Goal: Find specific page/section: Find specific page/section

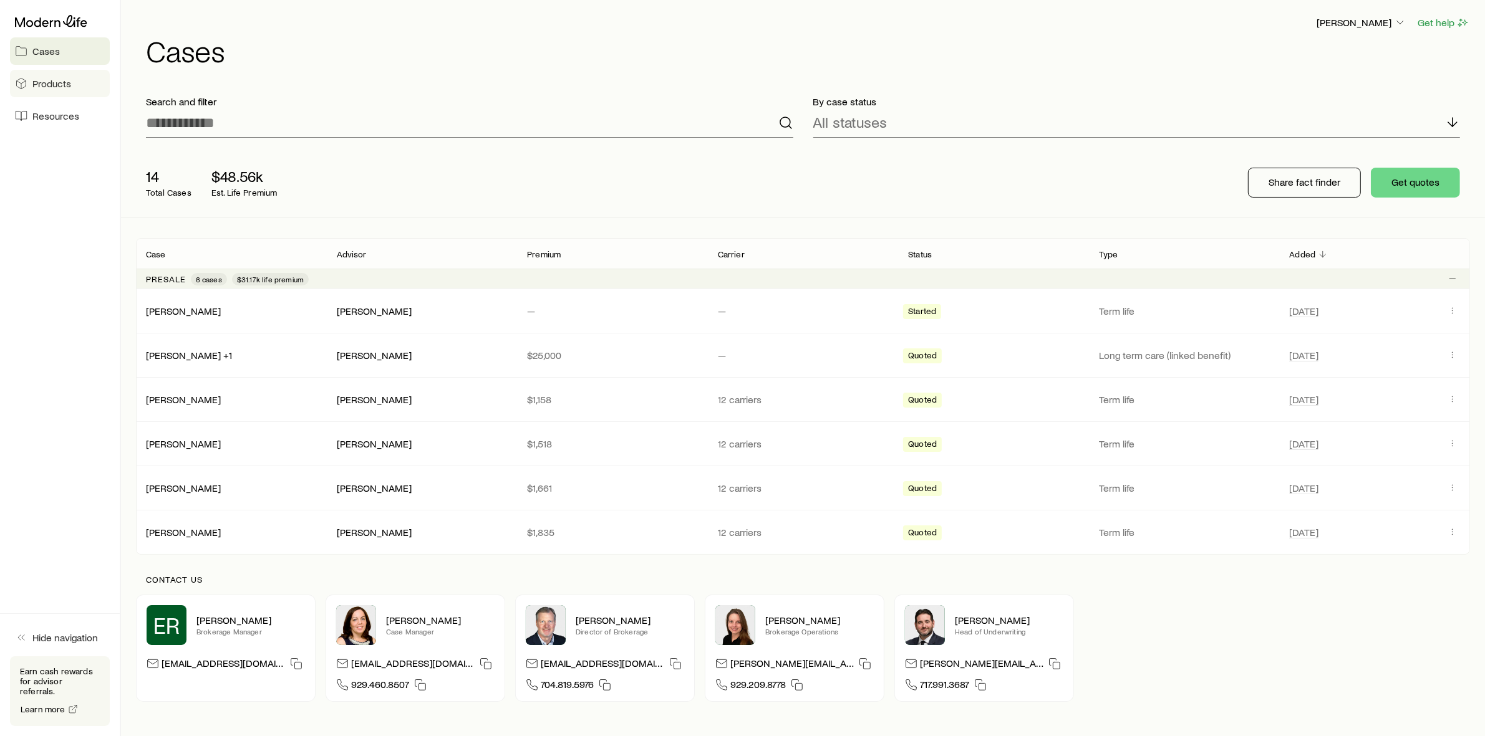
click at [45, 80] on span "Products" at bounding box center [51, 83] width 39 height 12
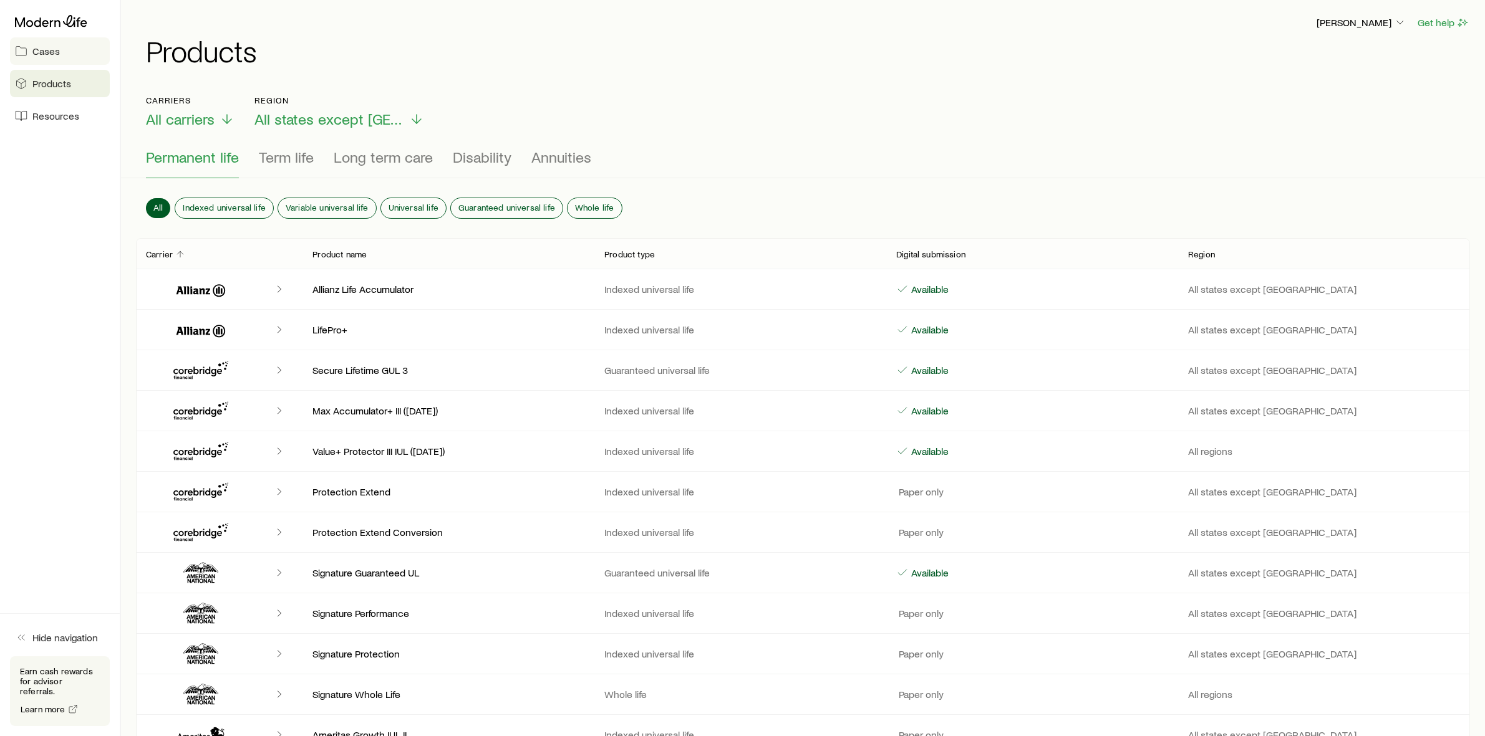
click at [55, 53] on span "Cases" at bounding box center [45, 51] width 27 height 12
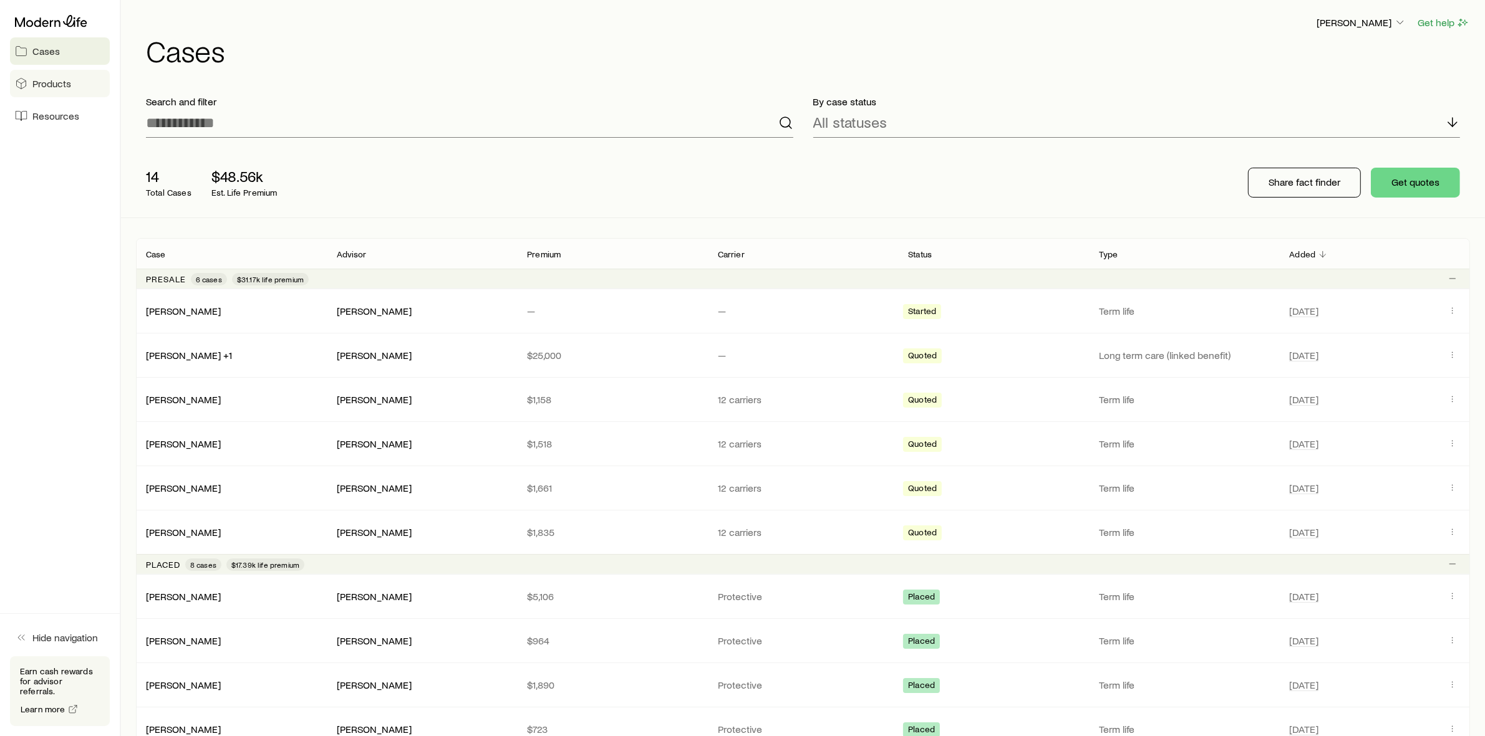
click at [51, 85] on span "Products" at bounding box center [51, 83] width 39 height 12
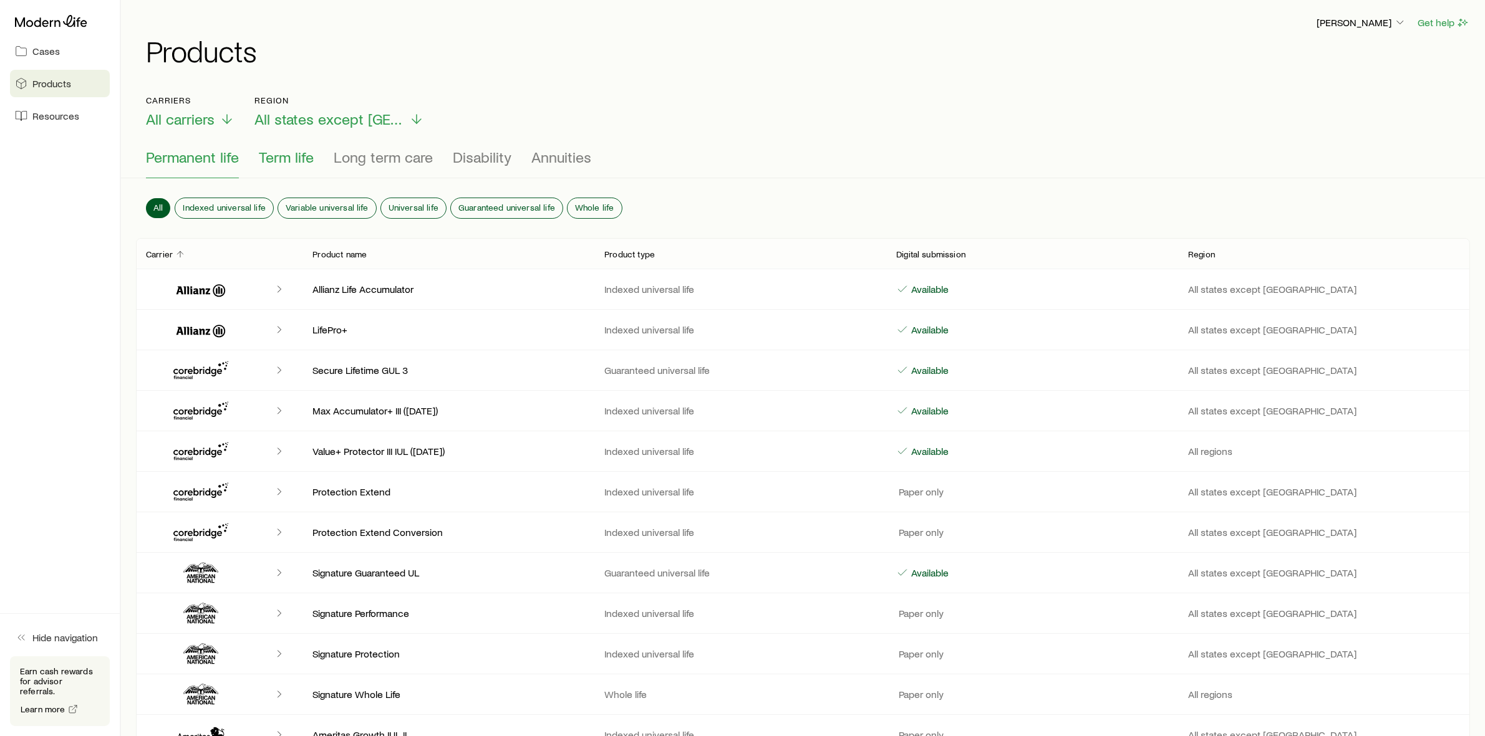
click at [289, 157] on span "Term life" at bounding box center [286, 156] width 55 height 17
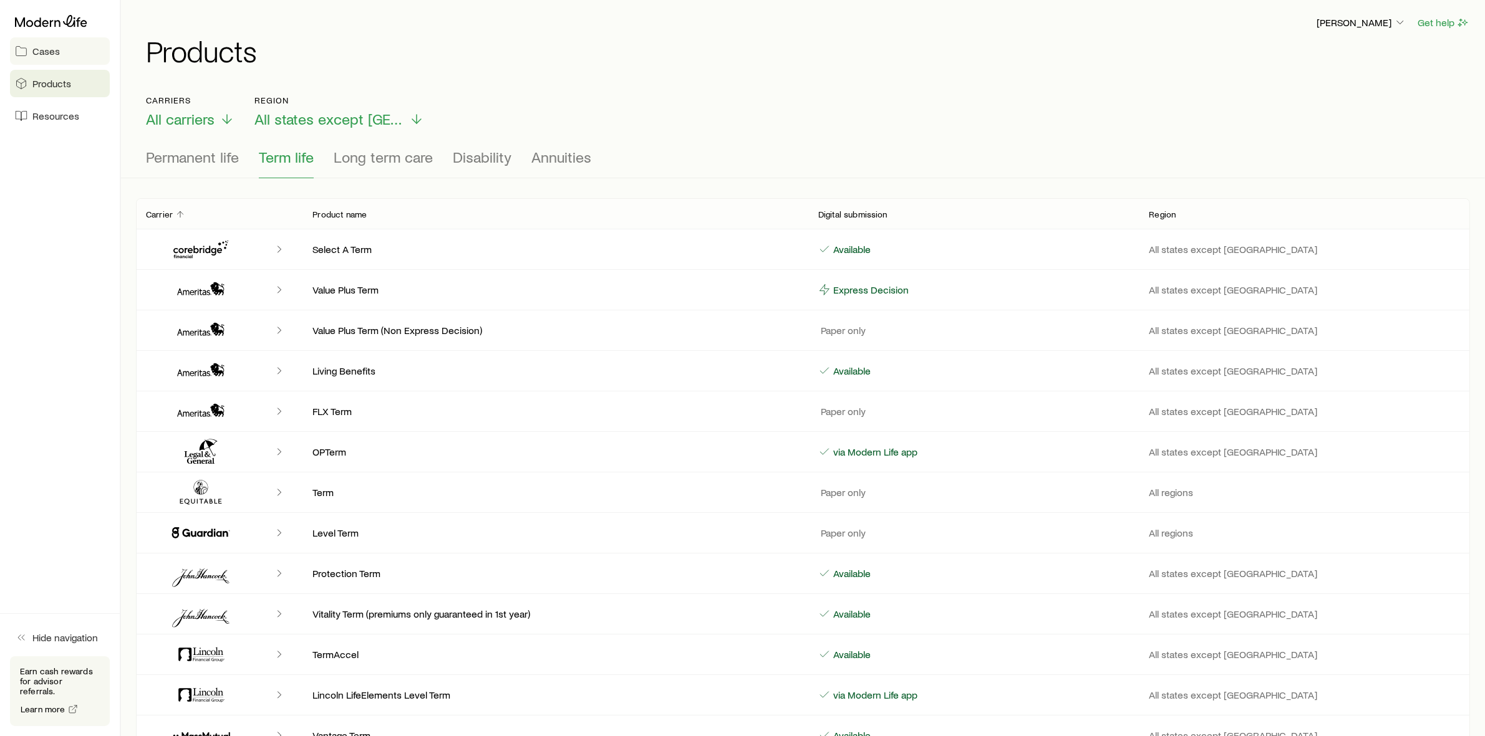
click at [46, 51] on span "Cases" at bounding box center [45, 51] width 27 height 12
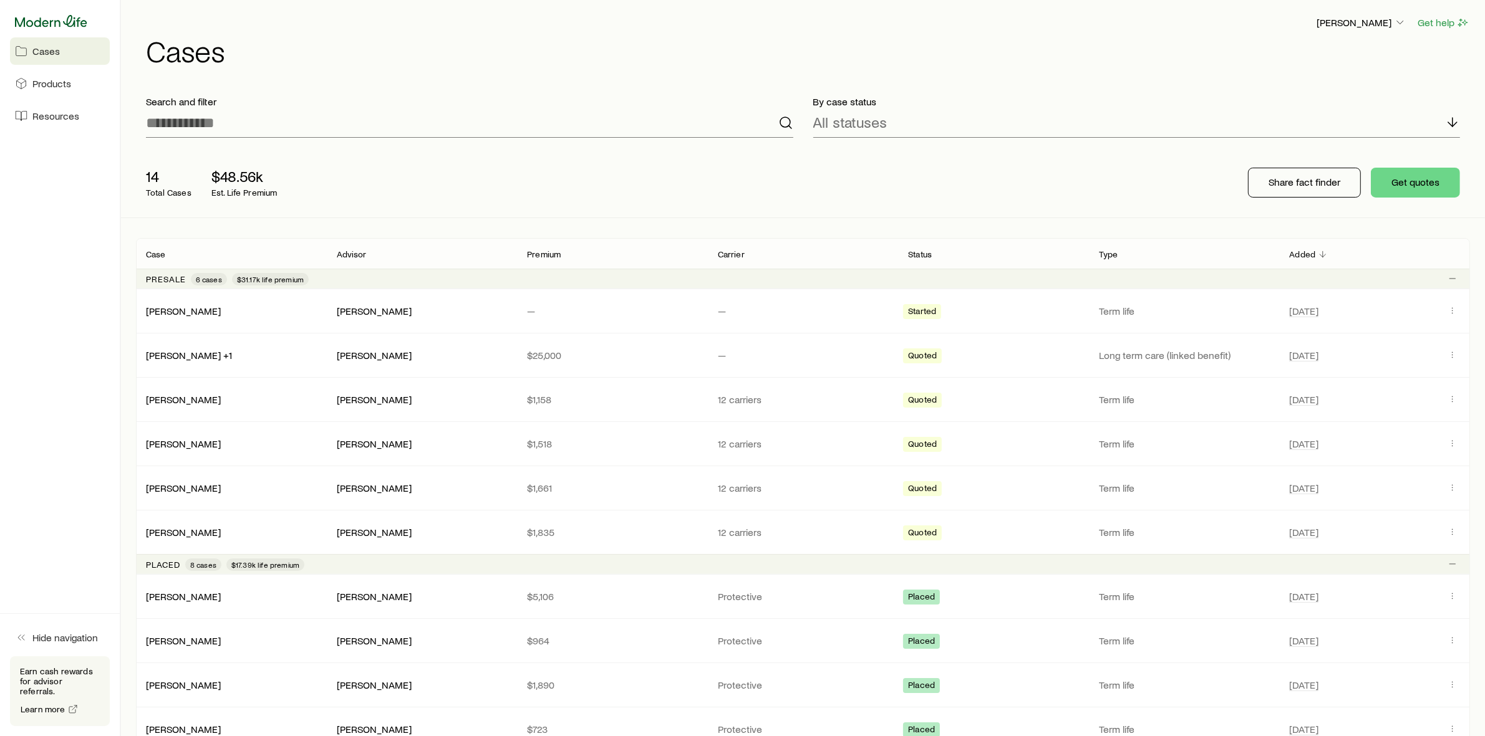
click at [55, 21] on icon at bounding box center [51, 21] width 72 height 12
click at [1378, 24] on p "[PERSON_NAME]" at bounding box center [1361, 22] width 90 height 12
click at [1349, 57] on span "Licenses and contracts" at bounding box center [1336, 57] width 102 height 12
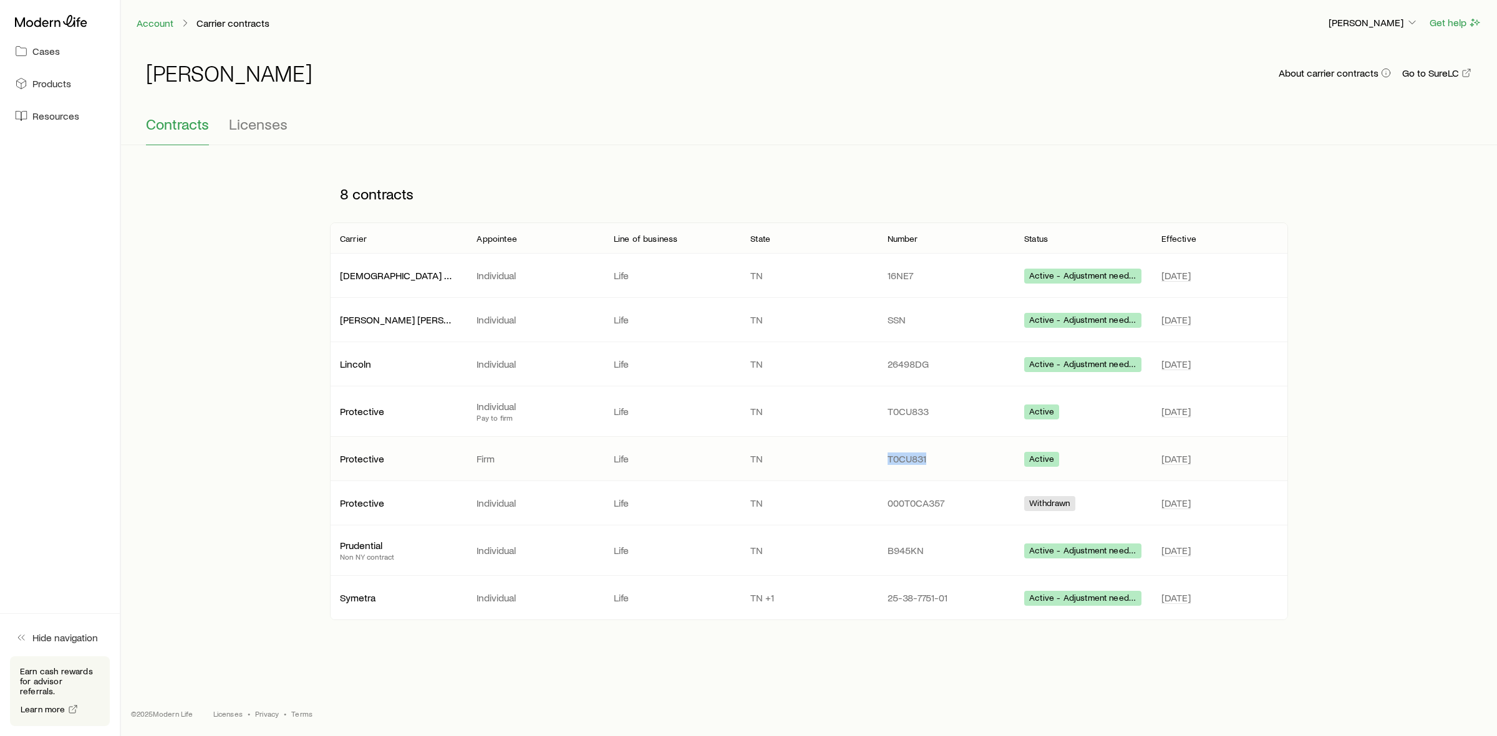
drag, startPoint x: 927, startPoint y: 463, endPoint x: 885, endPoint y: 463, distance: 41.2
click at [885, 463] on div "T0CU831" at bounding box center [945, 459] width 137 height 12
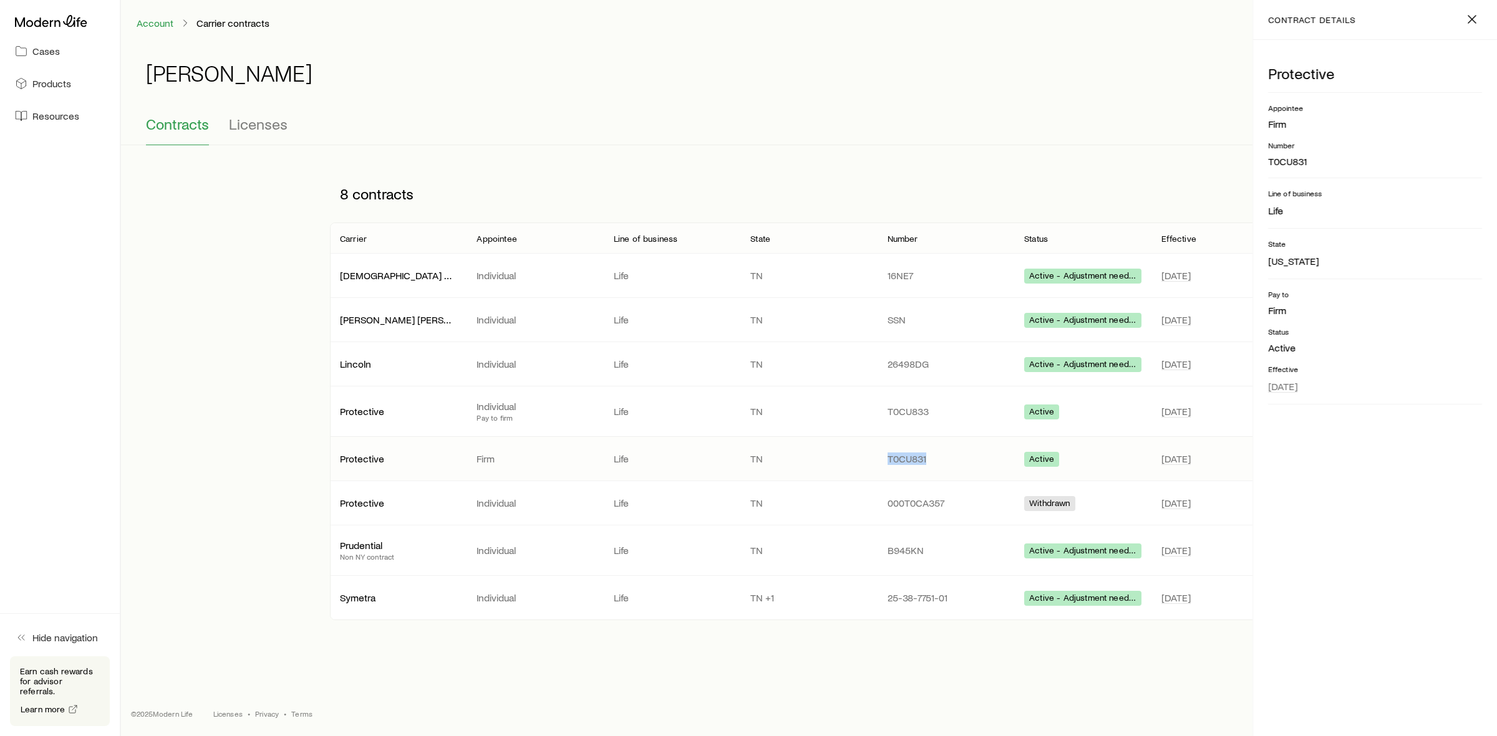
copy p "T0CU831"
click at [1472, 19] on line "button" at bounding box center [1471, 19] width 7 height 7
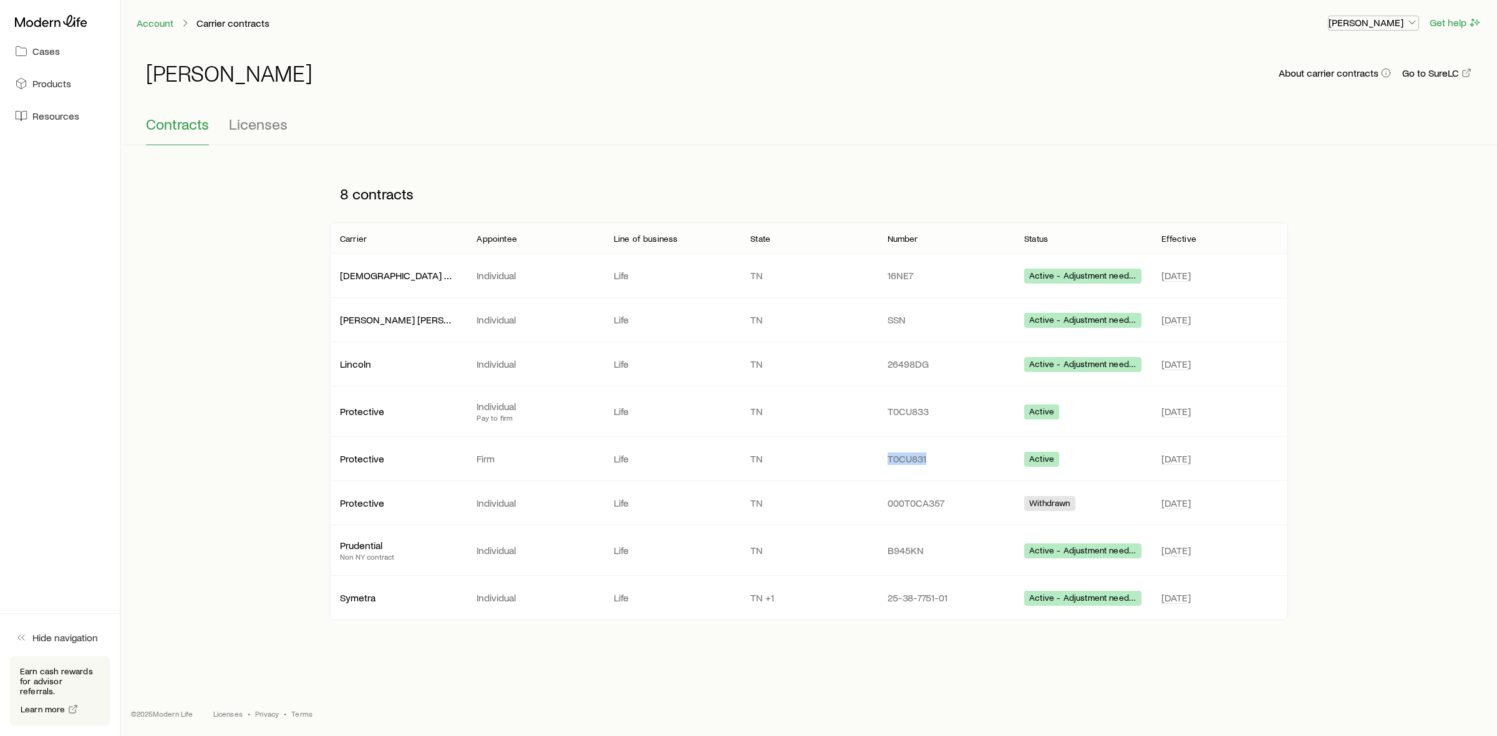
click at [1376, 19] on p "[PERSON_NAME]" at bounding box center [1373, 22] width 90 height 12
click at [1330, 85] on span "Commission schedule" at bounding box center [1344, 85] width 96 height 12
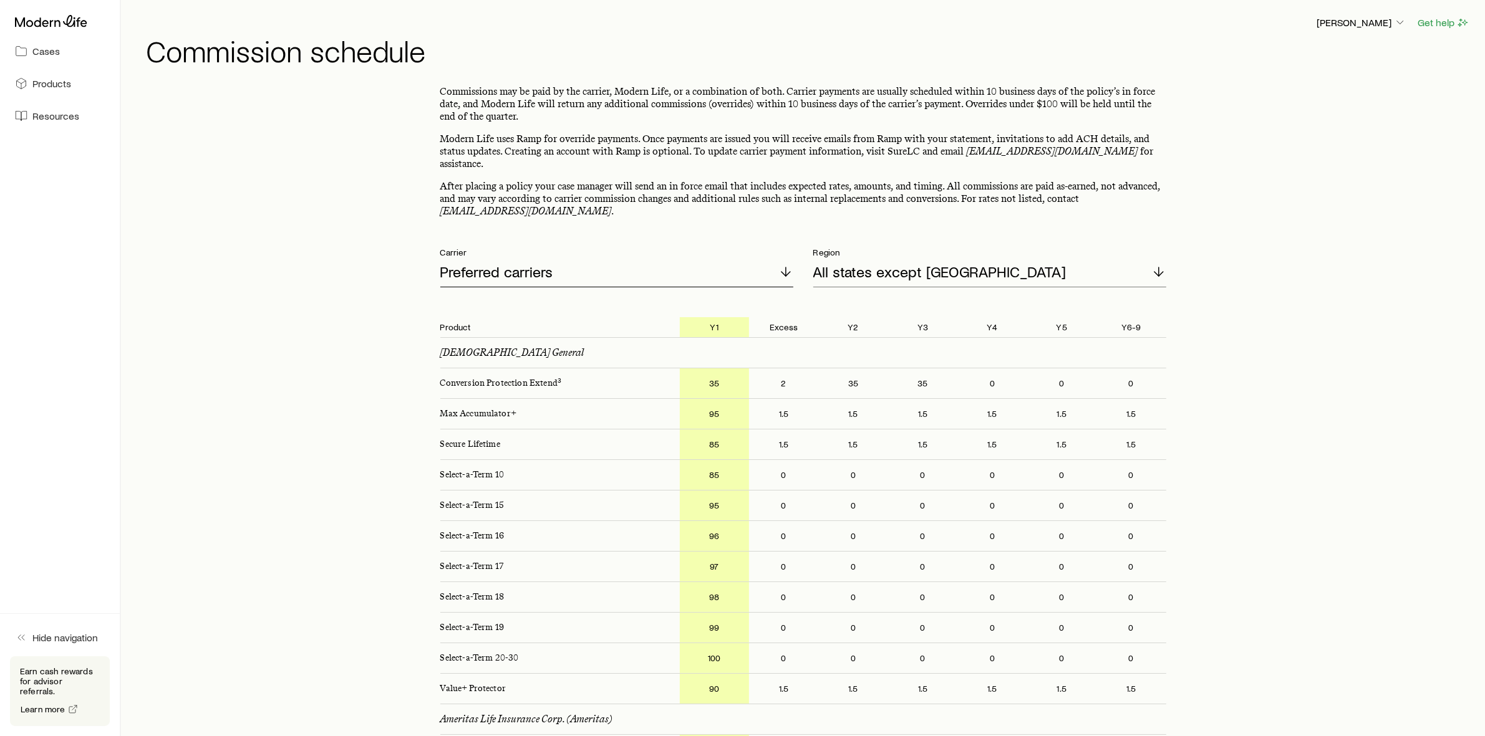
click at [594, 268] on div "Preferred carriers" at bounding box center [616, 273] width 353 height 30
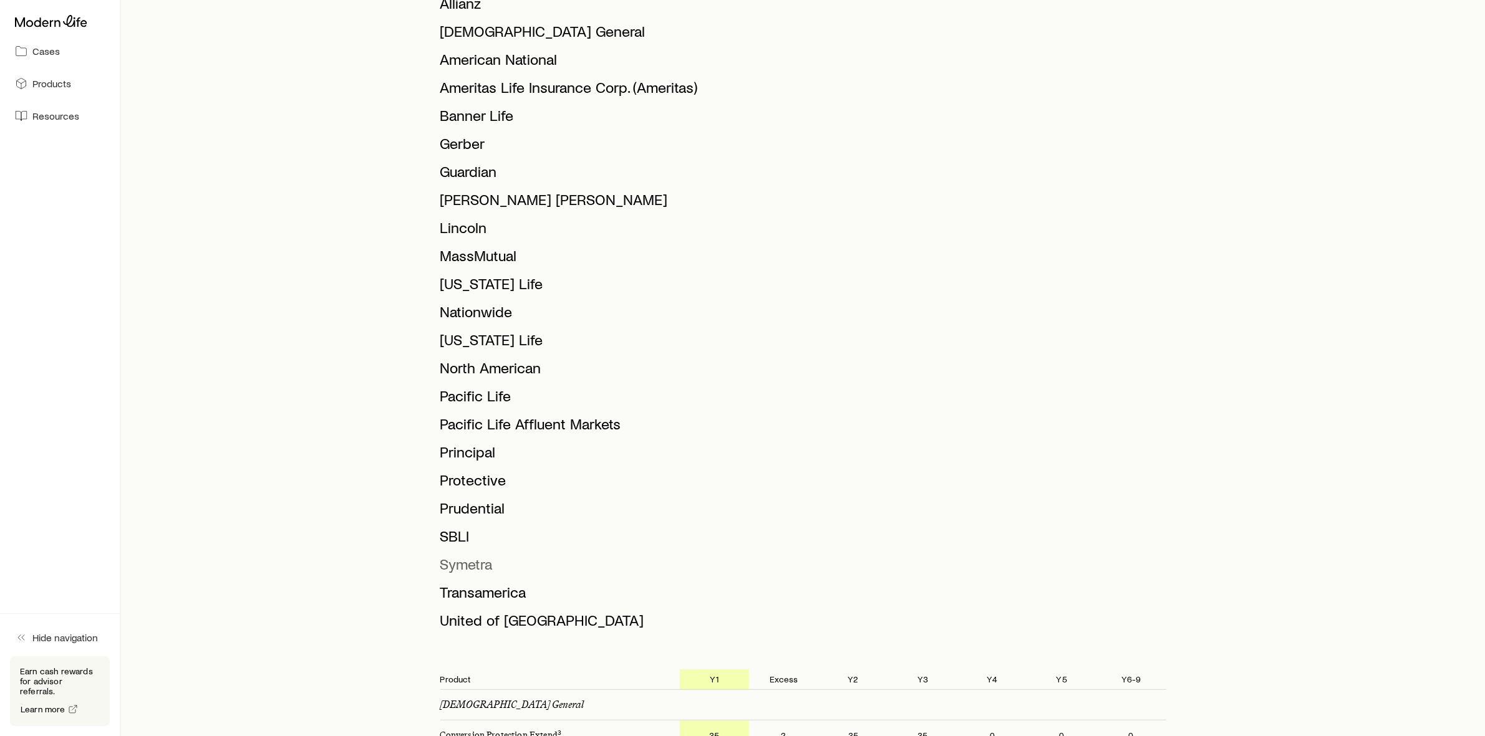
scroll to position [468, 0]
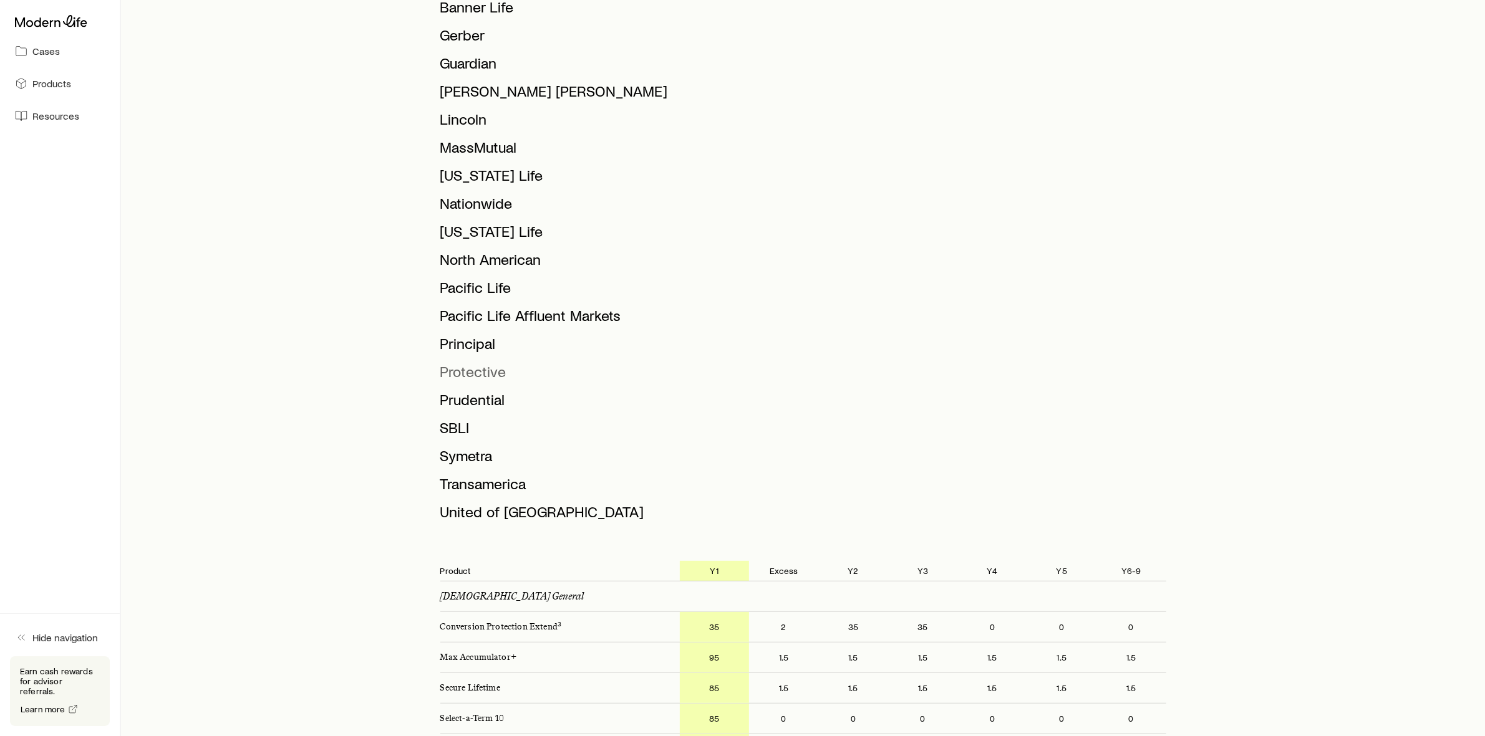
click at [471, 362] on span "Protective" at bounding box center [473, 371] width 66 height 18
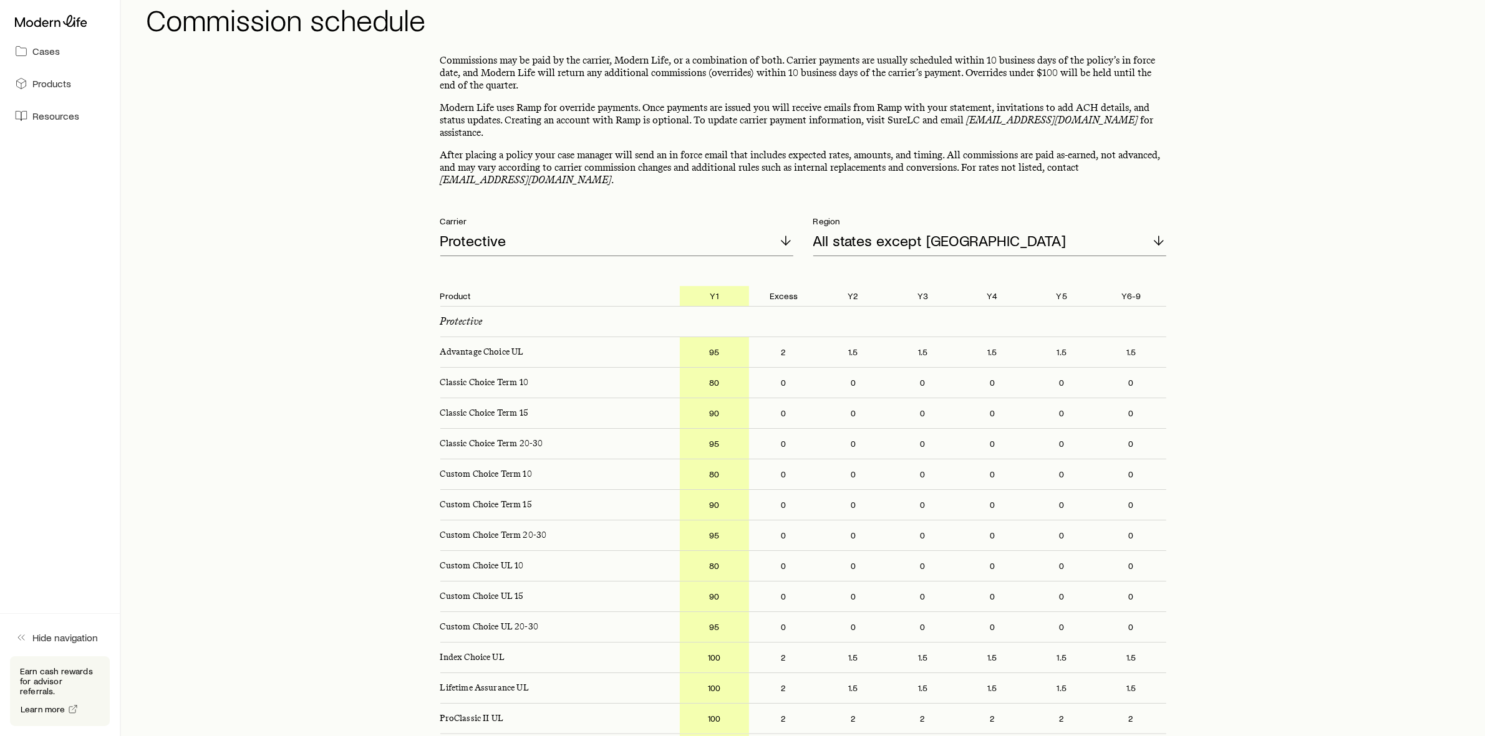
scroll to position [0, 0]
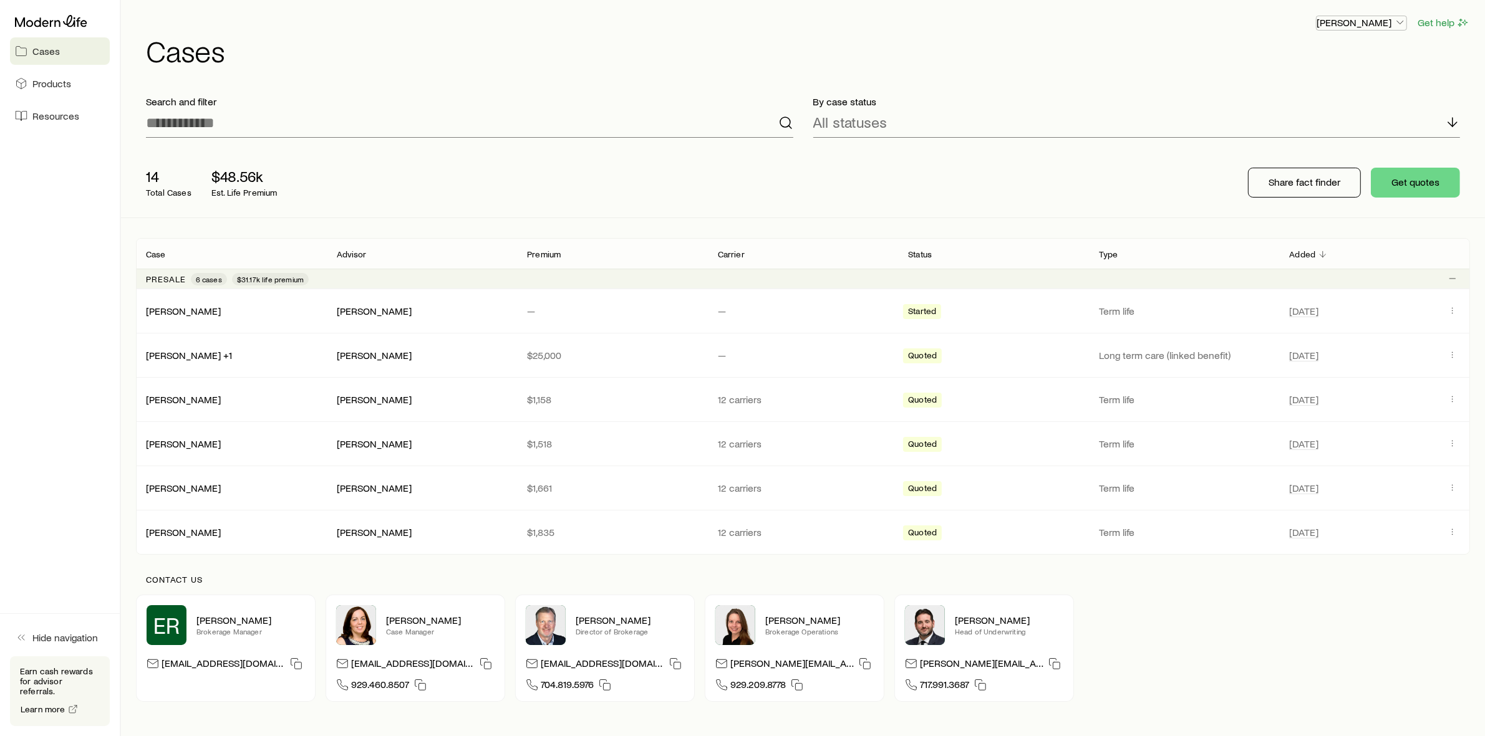
click at [1395, 22] on icon "button" at bounding box center [1400, 22] width 12 height 12
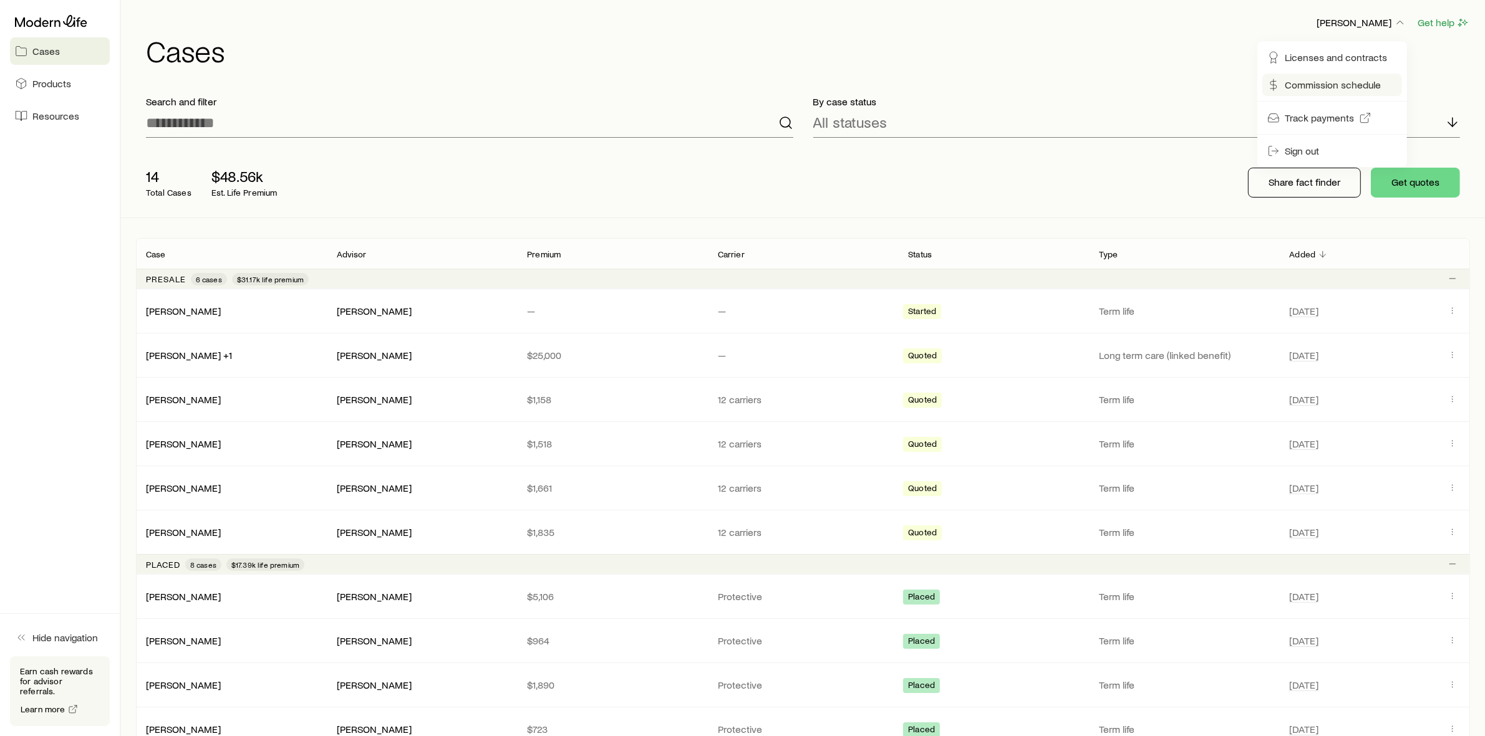
click at [1304, 79] on span "Commission schedule" at bounding box center [1333, 85] width 96 height 12
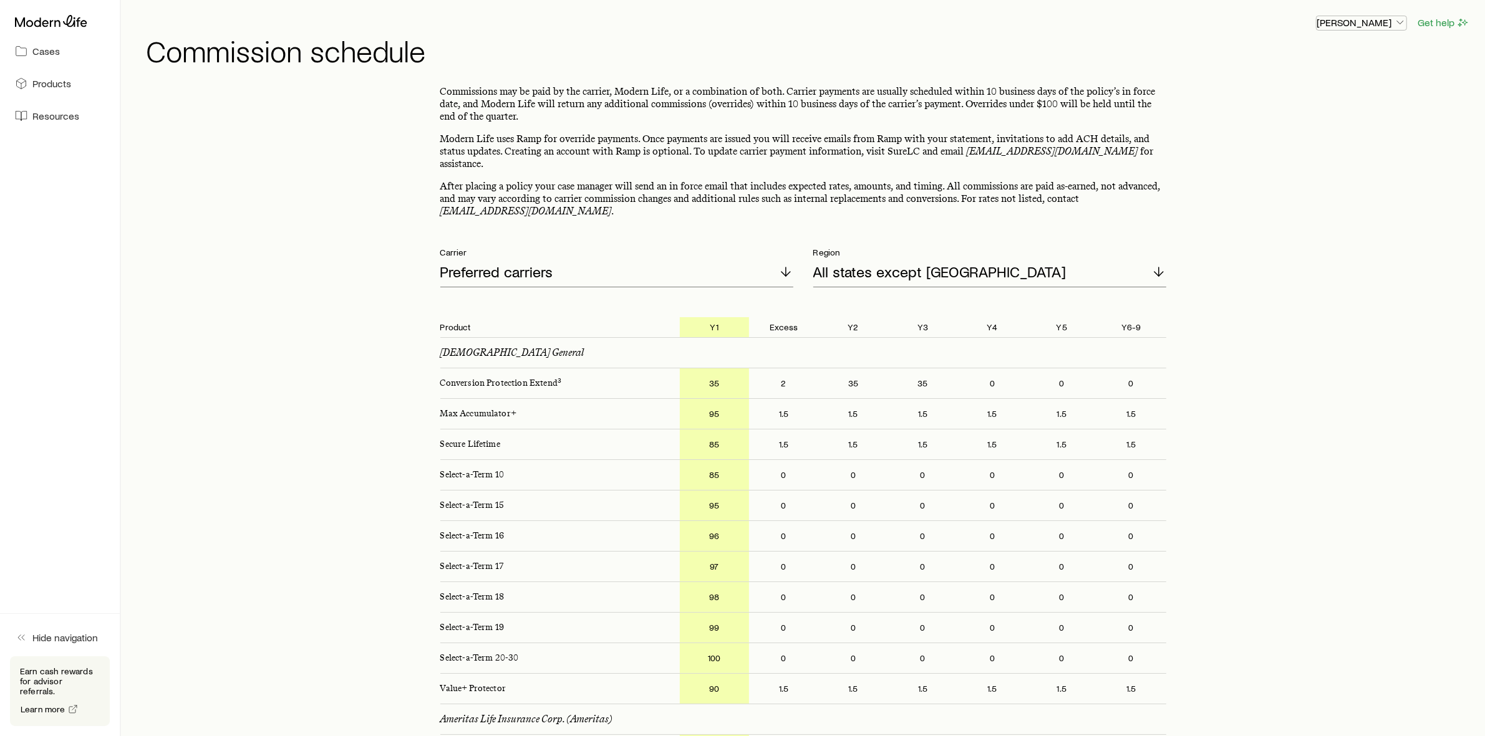
click at [1389, 20] on p "[PERSON_NAME]" at bounding box center [1361, 22] width 90 height 12
click at [1311, 59] on span "Licenses and contracts" at bounding box center [1336, 57] width 102 height 12
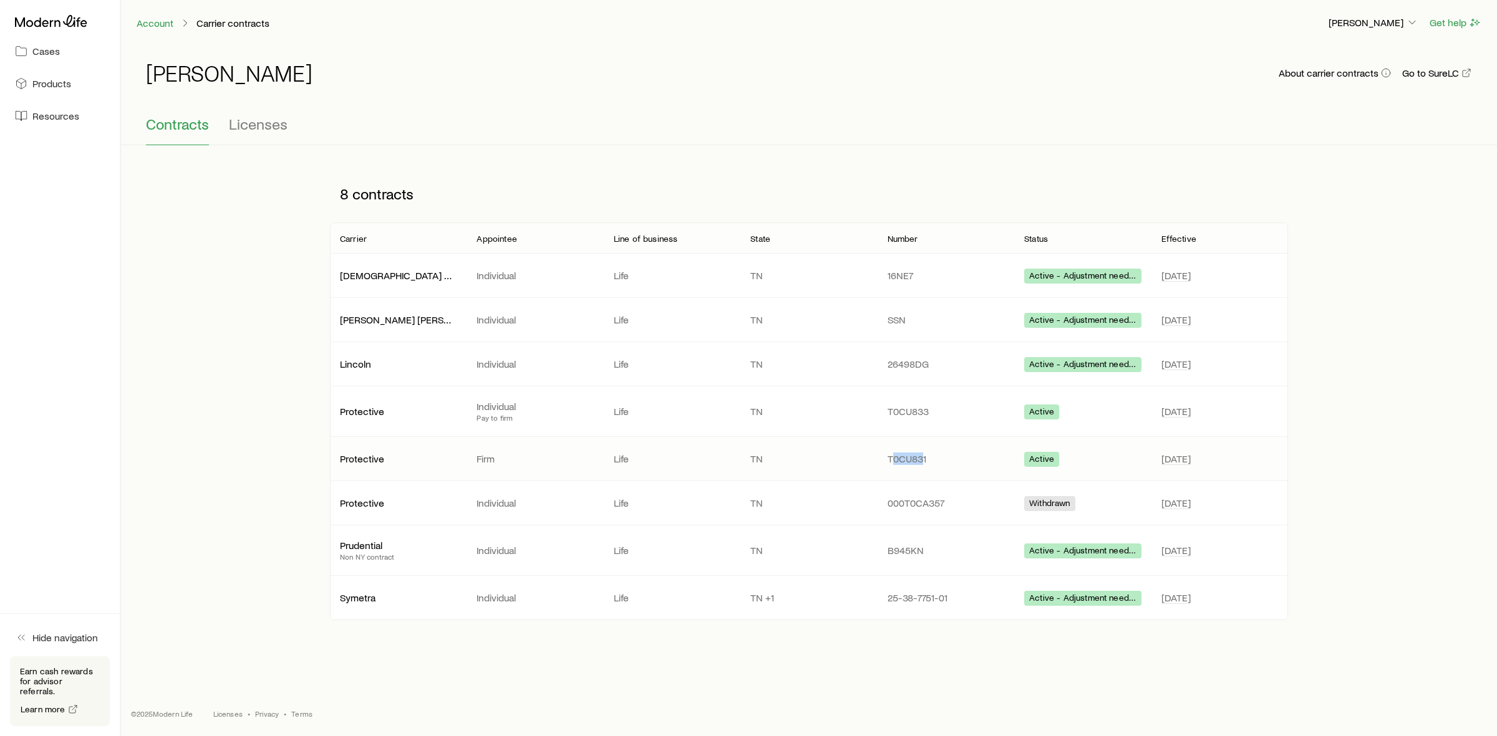
drag, startPoint x: 890, startPoint y: 466, endPoint x: 923, endPoint y: 468, distance: 33.1
click at [923, 465] on p "T0CU831" at bounding box center [945, 459] width 117 height 12
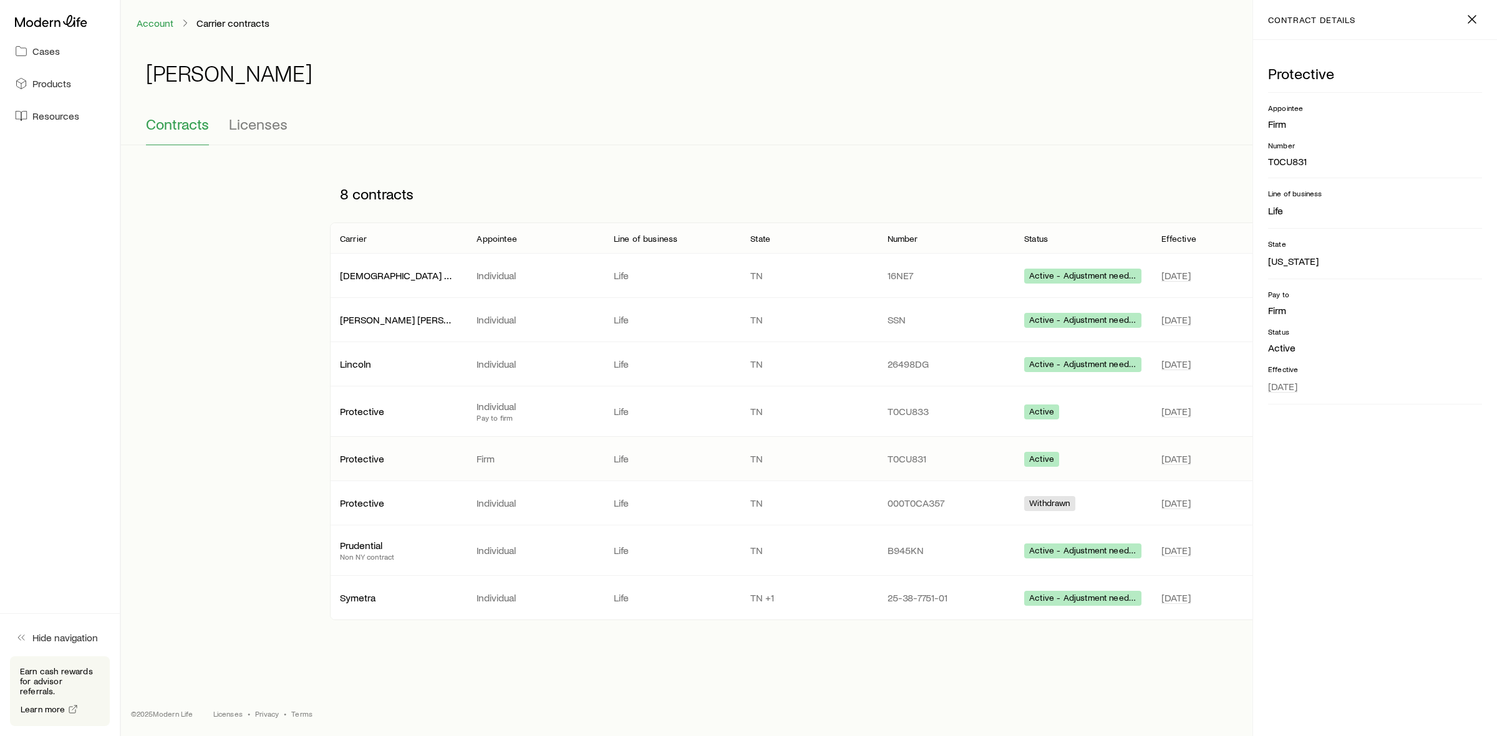
click at [876, 471] on div "Protective Firm Life TN T0CU831 Active Jun 16" at bounding box center [809, 459] width 958 height 44
click at [883, 465] on div "T0CU831" at bounding box center [945, 459] width 137 height 12
drag, startPoint x: 887, startPoint y: 466, endPoint x: 933, endPoint y: 468, distance: 46.2
click at [933, 465] on p "T0CU831" at bounding box center [945, 459] width 117 height 12
click at [949, 465] on p "T0CU831" at bounding box center [945, 459] width 117 height 12
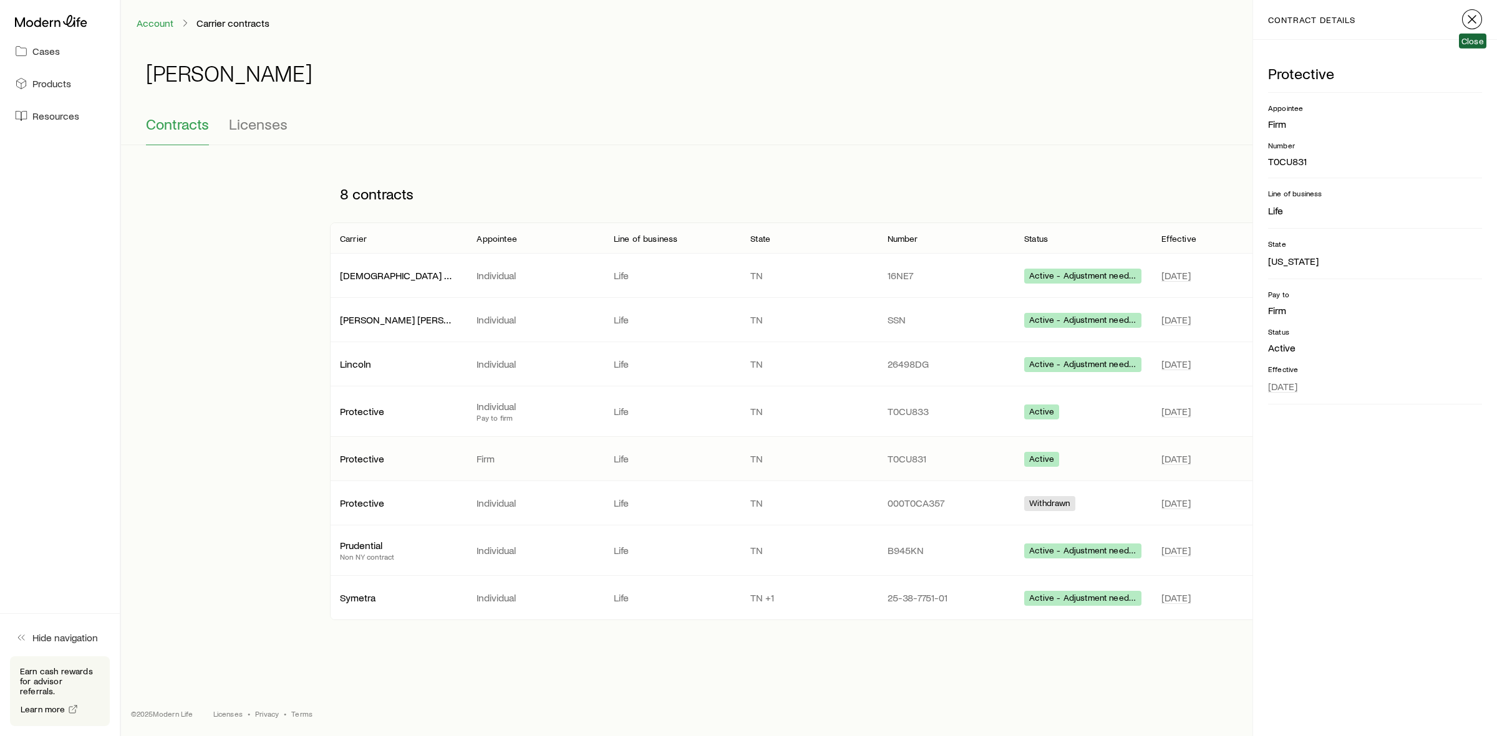
click at [1468, 12] on icon "button" at bounding box center [1471, 19] width 15 height 15
